Goal: Task Accomplishment & Management: Manage account settings

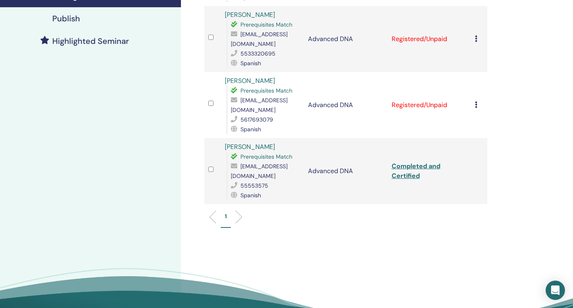
scroll to position [201, 0]
click at [475, 101] on icon at bounding box center [476, 104] width 2 height 6
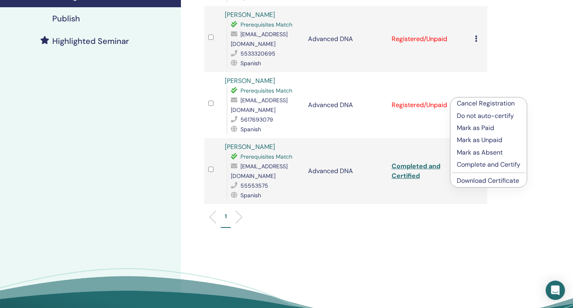
click at [481, 164] on p "Complete and Certify" at bounding box center [489, 165] width 64 height 10
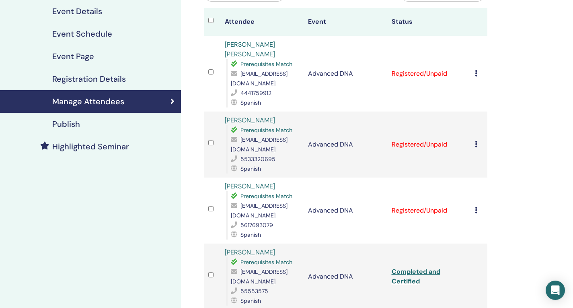
scroll to position [80, 0]
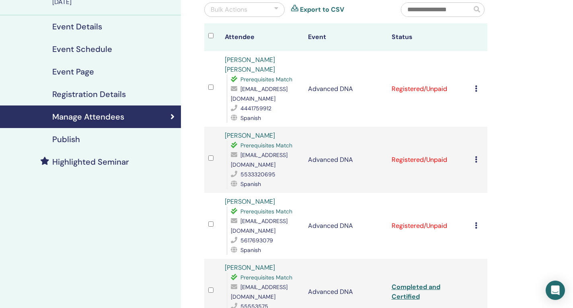
click at [474, 88] on td "Cancel Registration Do not auto-certify Mark as Paid Mark as Unpaid Mark as Abs…" at bounding box center [479, 89] width 16 height 76
click at [475, 88] on icon at bounding box center [476, 88] width 2 height 6
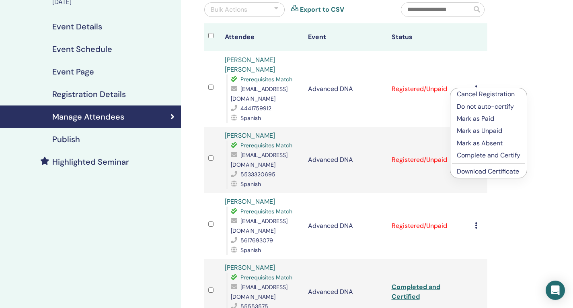
click at [481, 152] on p "Complete and Certify" at bounding box center [489, 155] width 64 height 10
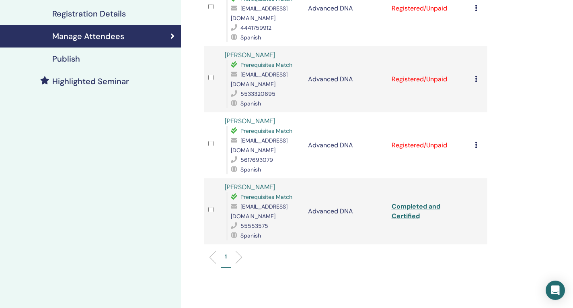
scroll to position [40, 0]
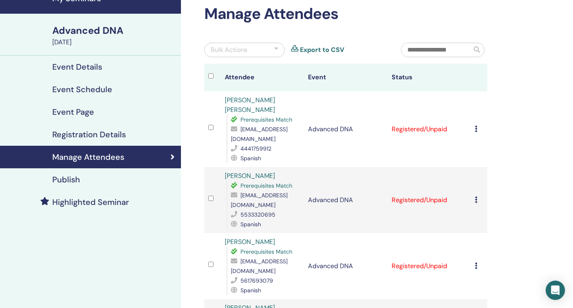
click at [477, 126] on icon at bounding box center [476, 129] width 2 height 6
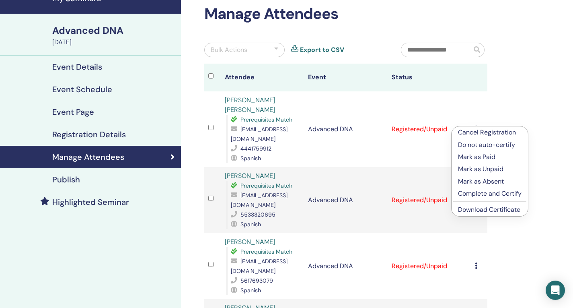
click at [486, 193] on p "Complete and Certify" at bounding box center [490, 194] width 64 height 10
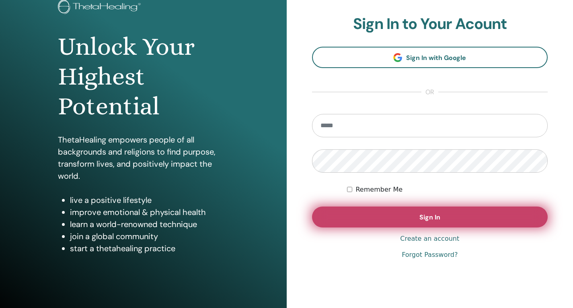
scroll to position [78, 0]
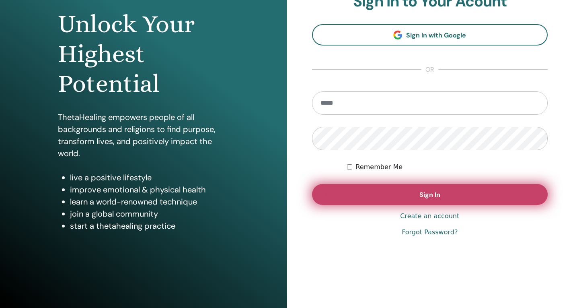
type input "**********"
click at [415, 194] on button "Sign In" at bounding box center [430, 194] width 236 height 21
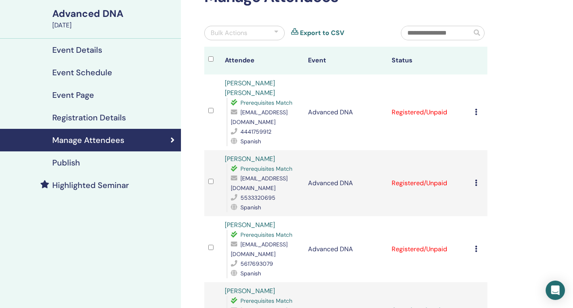
scroll to position [80, 0]
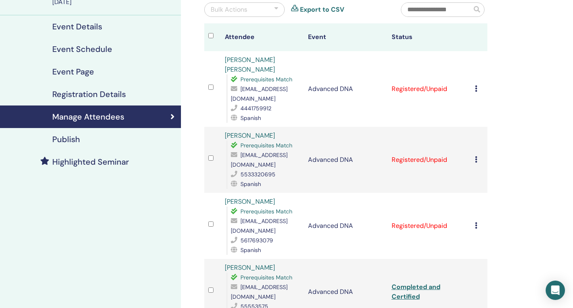
click at [476, 91] on icon at bounding box center [476, 88] width 2 height 6
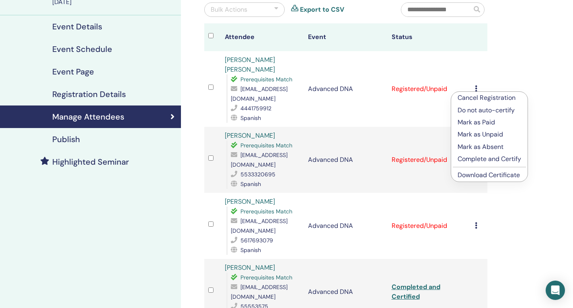
click at [482, 160] on p "Complete and Certify" at bounding box center [490, 159] width 64 height 10
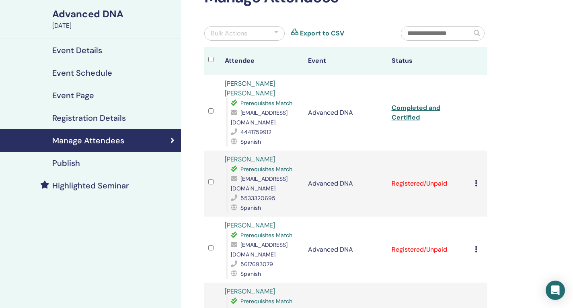
scroll to position [121, 0]
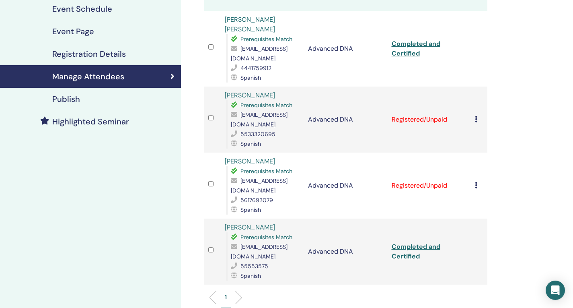
click at [475, 182] on icon at bounding box center [476, 185] width 2 height 6
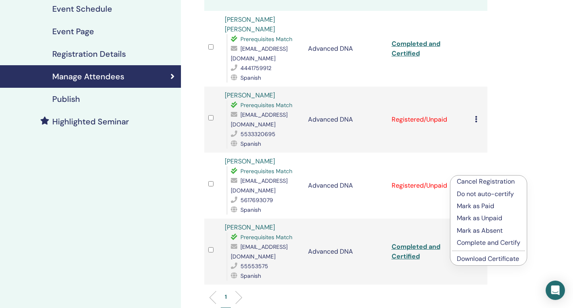
click at [474, 242] on p "Complete and Certify" at bounding box center [489, 243] width 64 height 10
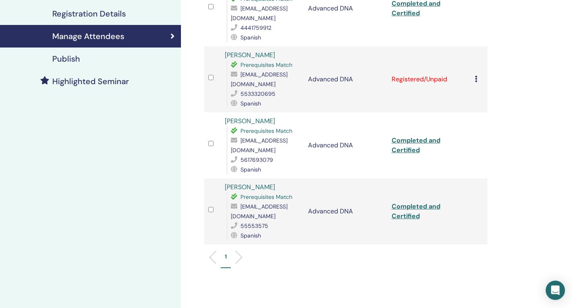
scroll to position [40, 0]
